Goal: Information Seeking & Learning: Learn about a topic

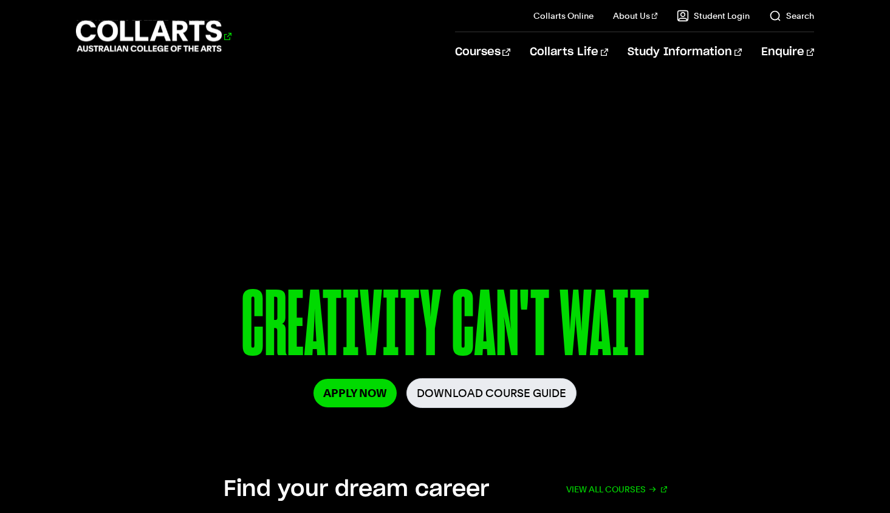
click at [180, 41] on 1 "Go to homepage" at bounding box center [149, 37] width 146 height 32
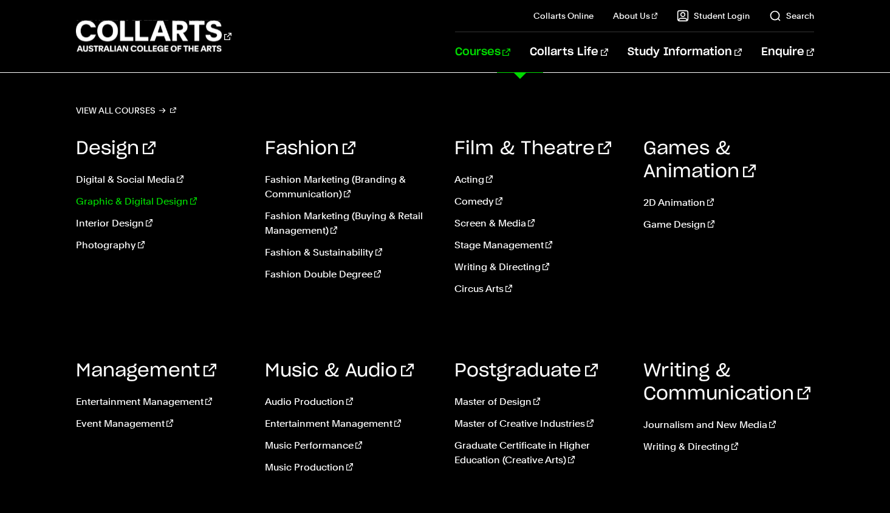
click at [151, 202] on link "Graphic & Digital Design" at bounding box center [161, 201] width 171 height 15
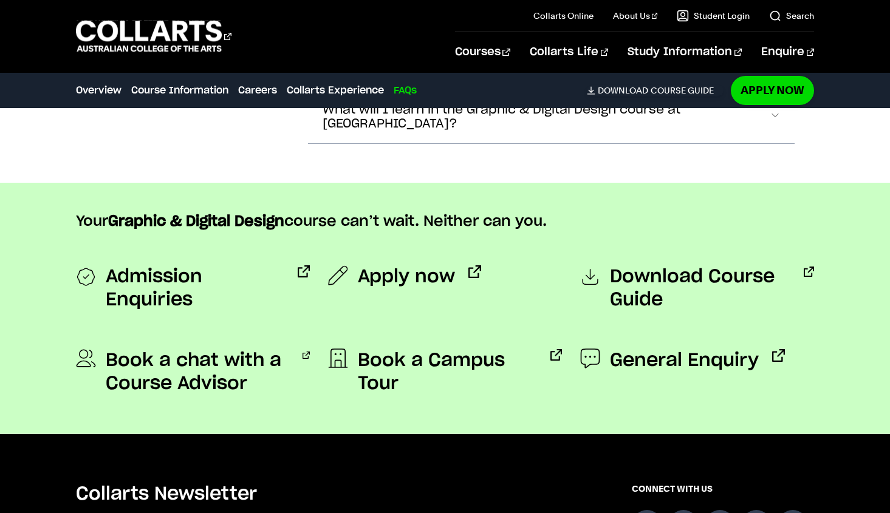
scroll to position [4274, 0]
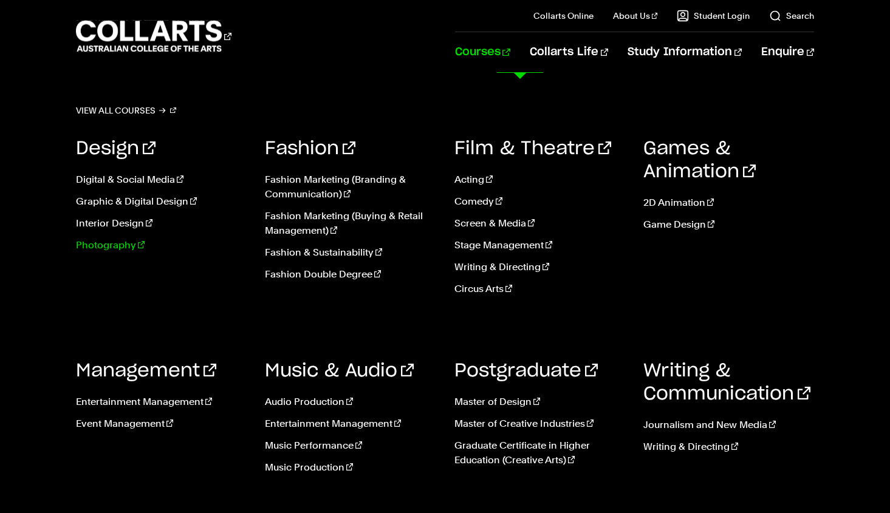
click at [120, 245] on link "Photography" at bounding box center [161, 245] width 171 height 15
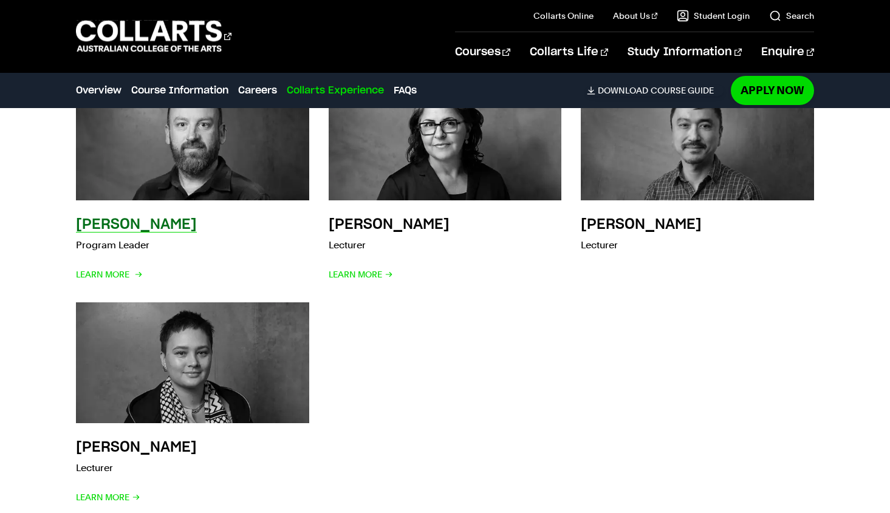
scroll to position [3819, 0]
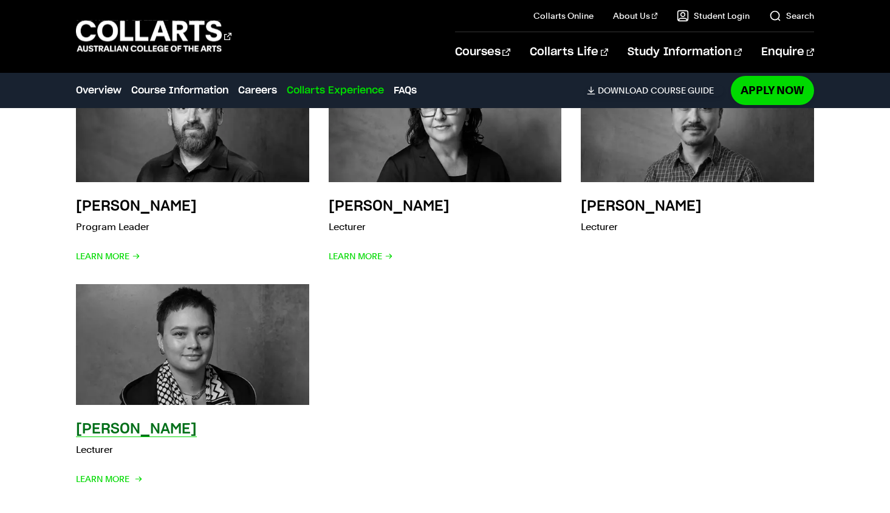
click at [159, 318] on img at bounding box center [192, 344] width 256 height 133
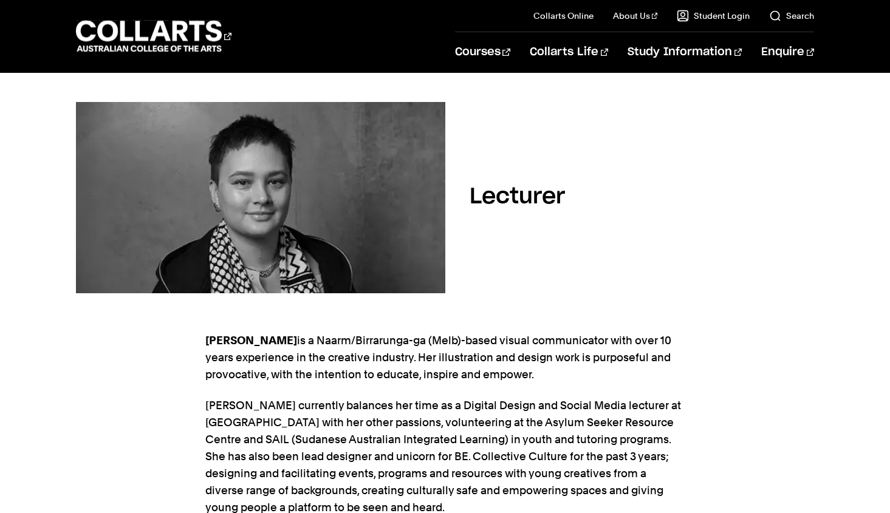
scroll to position [128, 0]
